Goal: Task Accomplishment & Management: Manage account settings

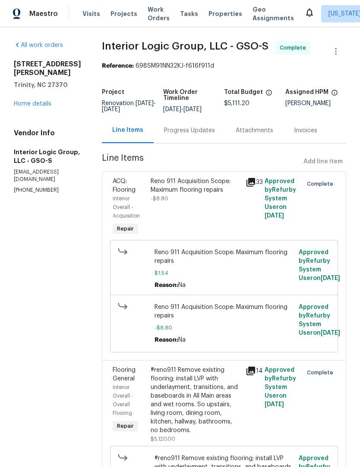
click at [34, 101] on link "Home details" at bounding box center [33, 104] width 38 height 6
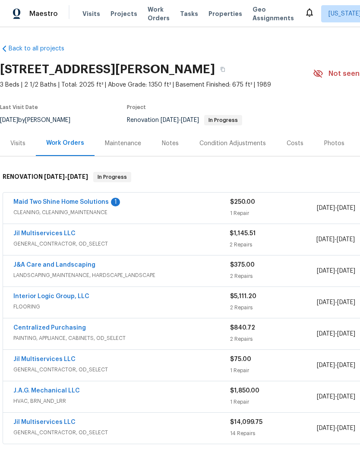
click at [72, 204] on link "Maid Two Shine Home Solutions" at bounding box center [60, 202] width 95 height 6
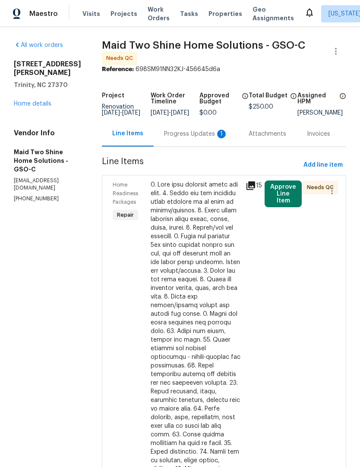
click at [204, 138] on div "Progress Updates 1" at bounding box center [196, 134] width 64 height 9
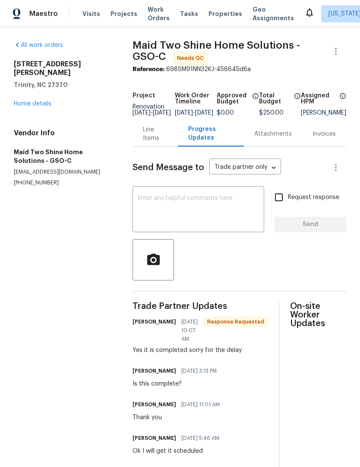
click at [166, 142] on div "Line Items" at bounding box center [155, 133] width 24 height 17
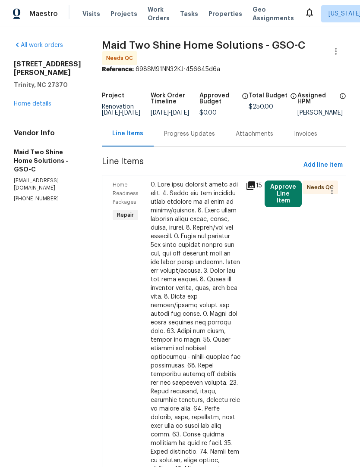
click at [209, 216] on div at bounding box center [195, 345] width 90 height 328
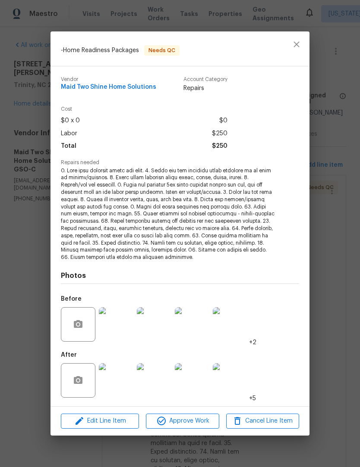
click at [116, 383] on img at bounding box center [116, 380] width 34 height 34
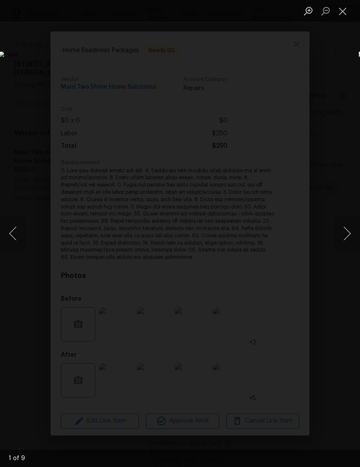
click at [350, 234] on button "Next image" at bounding box center [347, 233] width 26 height 34
click at [348, 235] on button "Next image" at bounding box center [347, 233] width 26 height 34
click at [348, 234] on button "Next image" at bounding box center [347, 233] width 26 height 34
click at [347, 234] on button "Next image" at bounding box center [347, 233] width 26 height 34
click at [347, 235] on button "Next image" at bounding box center [347, 233] width 26 height 34
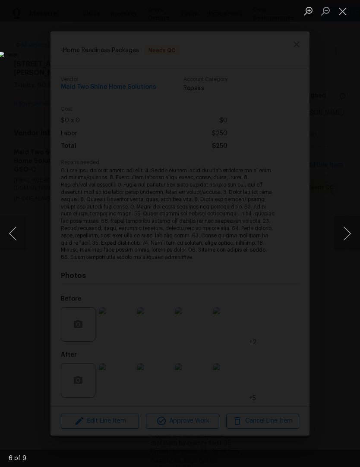
click at [348, 234] on button "Next image" at bounding box center [347, 233] width 26 height 34
click at [347, 235] on button "Next image" at bounding box center [347, 233] width 26 height 34
click at [346, 236] on button "Next image" at bounding box center [347, 233] width 26 height 34
click at [348, 235] on button "Next image" at bounding box center [347, 233] width 26 height 34
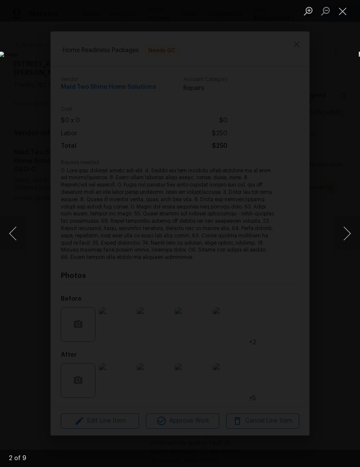
click at [347, 236] on button "Next image" at bounding box center [347, 233] width 26 height 34
click at [347, 235] on button "Next image" at bounding box center [347, 233] width 26 height 34
click at [347, 236] on button "Next image" at bounding box center [347, 233] width 26 height 34
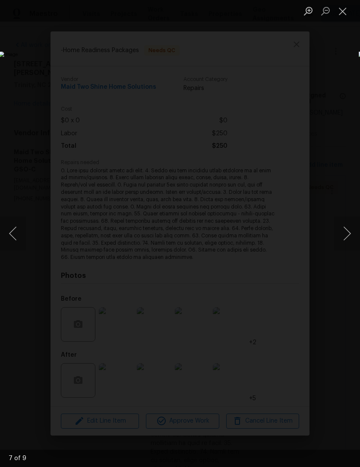
click at [347, 235] on button "Next image" at bounding box center [347, 233] width 26 height 34
click at [347, 236] on button "Next image" at bounding box center [347, 233] width 26 height 34
click at [347, 237] on button "Next image" at bounding box center [347, 233] width 26 height 34
click at [347, 236] on button "Next image" at bounding box center [347, 233] width 26 height 34
click at [346, 237] on button "Next image" at bounding box center [347, 233] width 26 height 34
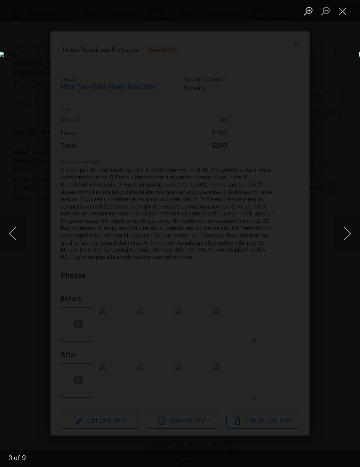
click at [346, 236] on button "Next image" at bounding box center [347, 233] width 26 height 34
click at [348, 235] on button "Next image" at bounding box center [347, 233] width 26 height 34
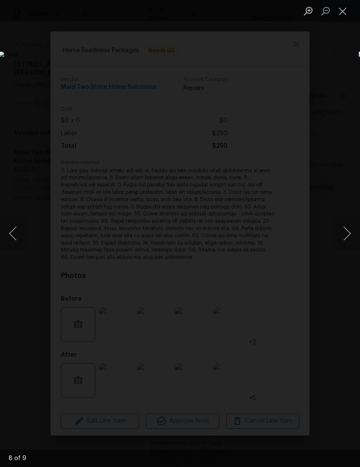
click at [348, 236] on button "Next image" at bounding box center [347, 233] width 26 height 34
click at [349, 231] on button "Next image" at bounding box center [347, 233] width 26 height 34
click at [348, 232] on button "Next image" at bounding box center [347, 233] width 26 height 34
click at [346, 235] on button "Next image" at bounding box center [347, 233] width 26 height 34
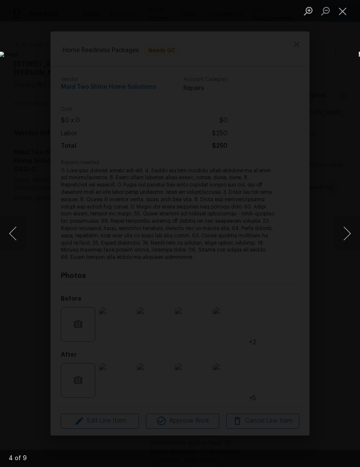
click at [347, 234] on button "Next image" at bounding box center [347, 233] width 26 height 34
click at [347, 233] on button "Next image" at bounding box center [347, 233] width 26 height 34
click at [347, 232] on button "Next image" at bounding box center [347, 233] width 26 height 34
click at [348, 231] on button "Next image" at bounding box center [347, 233] width 26 height 34
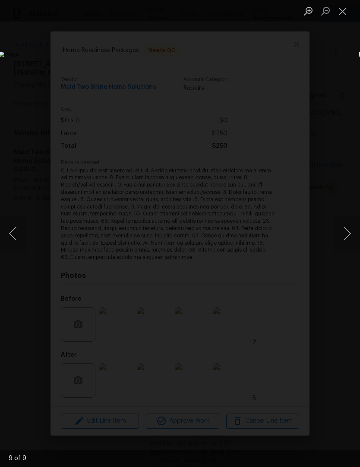
click at [347, 231] on button "Next image" at bounding box center [347, 233] width 26 height 34
click at [348, 232] on button "Next image" at bounding box center [347, 233] width 26 height 34
click at [344, 8] on button "Close lightbox" at bounding box center [342, 10] width 17 height 15
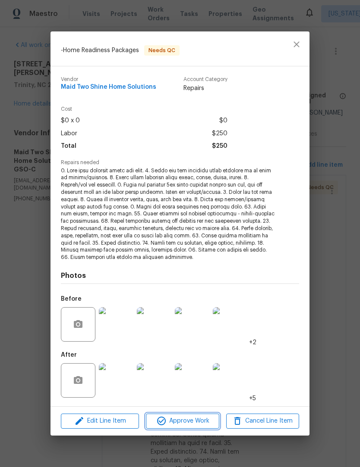
click at [190, 420] on span "Approve Work" at bounding box center [182, 421] width 68 height 11
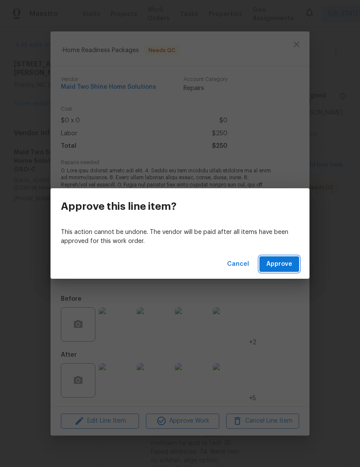
click at [285, 263] on span "Approve" at bounding box center [279, 264] width 26 height 11
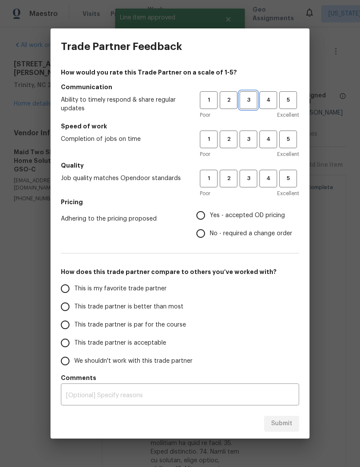
click at [247, 98] on span "3" at bounding box center [248, 100] width 16 height 10
click at [251, 137] on span "3" at bounding box center [248, 140] width 16 height 10
click at [247, 186] on button "3" at bounding box center [248, 179] width 18 height 18
click at [198, 218] on input "Yes - accepted OD pricing" at bounding box center [200, 216] width 18 height 18
radio input "true"
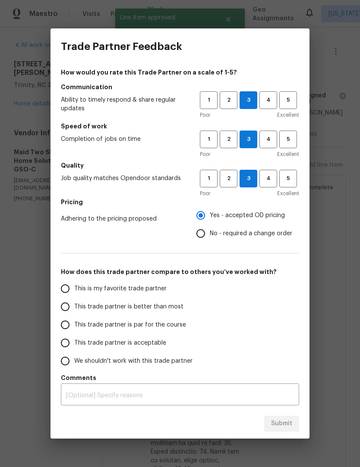
click at [66, 321] on input "This trade partner is par for the course" at bounding box center [65, 325] width 18 height 18
click at [284, 418] on button "Submit" at bounding box center [281, 424] width 35 height 16
radio input "true"
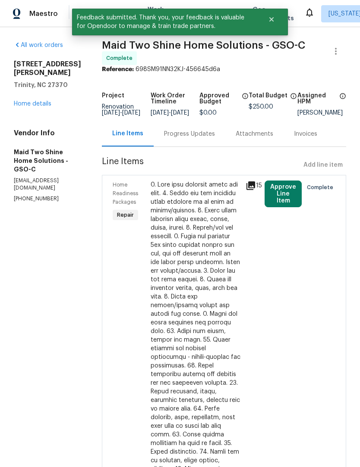
click at [38, 101] on link "Home details" at bounding box center [33, 104] width 38 height 6
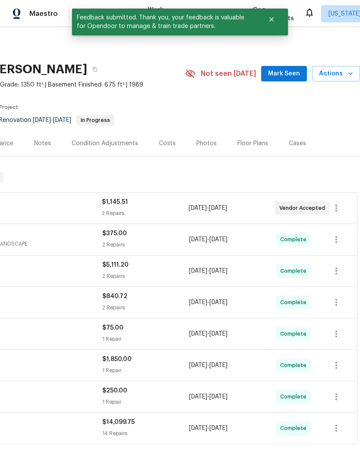
scroll to position [0, 128]
click at [283, 75] on span "Mark Seen" at bounding box center [284, 74] width 32 height 11
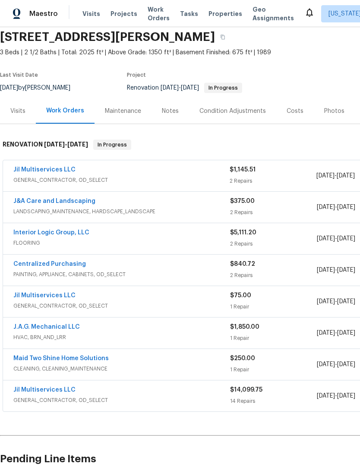
scroll to position [33, 0]
click at [25, 103] on div "Visits" at bounding box center [18, 110] width 36 height 25
